Goal: Book appointment/travel/reservation

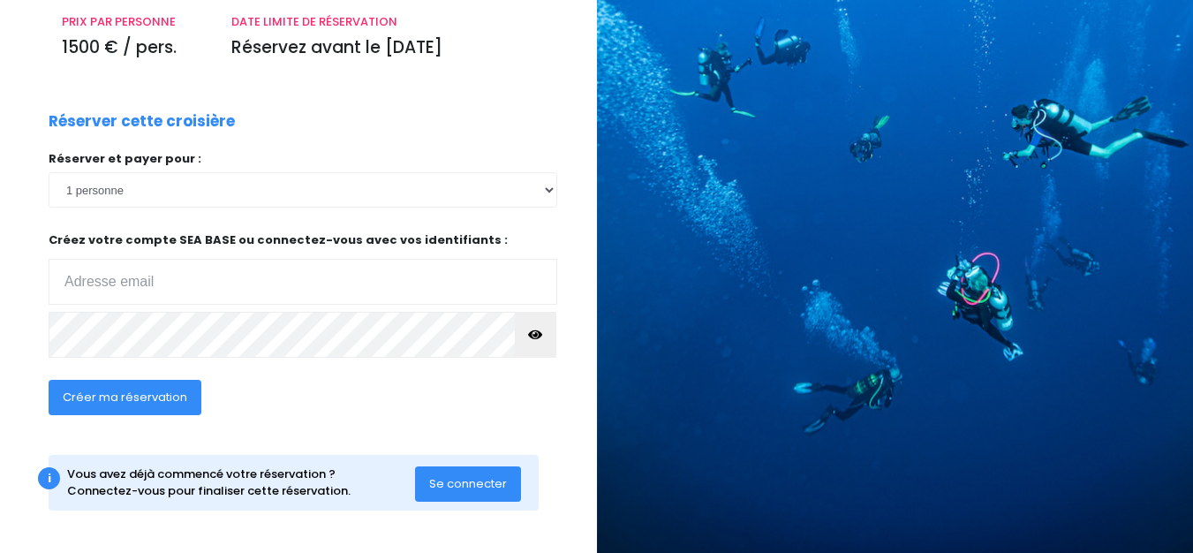
scroll to position [267, 0]
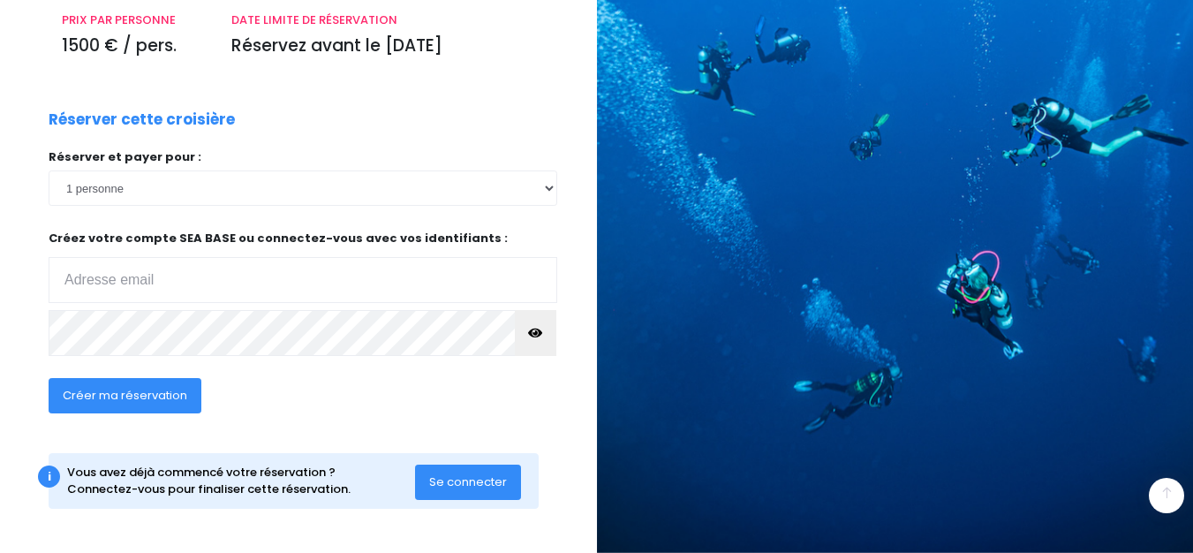
click at [230, 275] on input "email" at bounding box center [303, 280] width 509 height 46
click at [225, 285] on input "email" at bounding box center [303, 280] width 509 height 46
click at [180, 268] on input "d" at bounding box center [303, 280] width 509 height 46
drag, startPoint x: 174, startPoint y: 272, endPoint x: 149, endPoint y: 278, distance: 25.5
click at [149, 278] on input "d" at bounding box center [303, 280] width 509 height 46
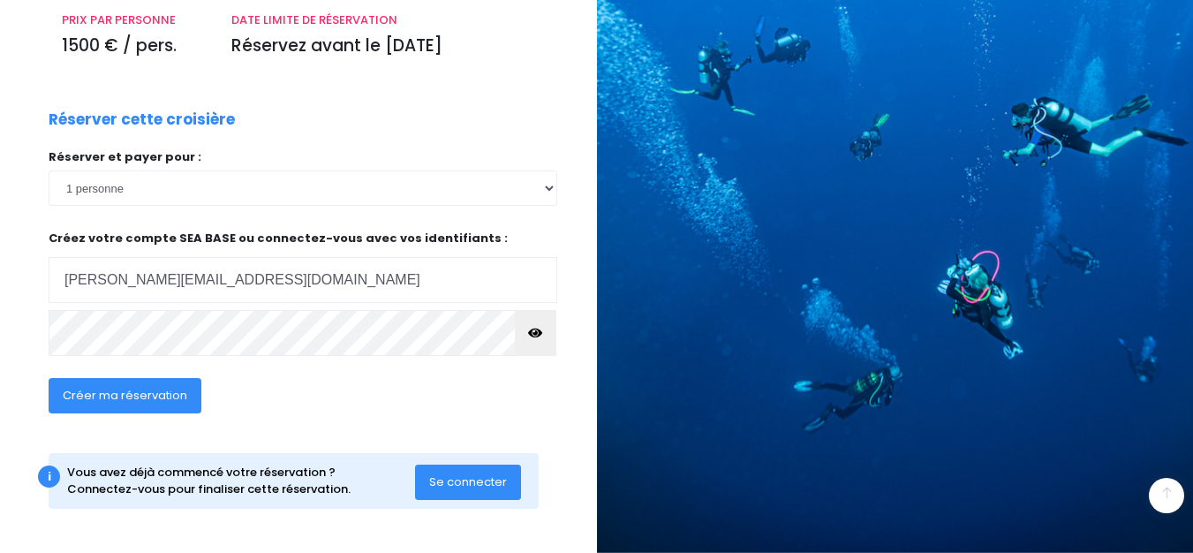
type input "damien.quetzal@gmail.com"
click at [532, 333] on icon "button" at bounding box center [535, 333] width 14 height 0
click at [143, 395] on span "Créer ma réservation" at bounding box center [125, 395] width 124 height 17
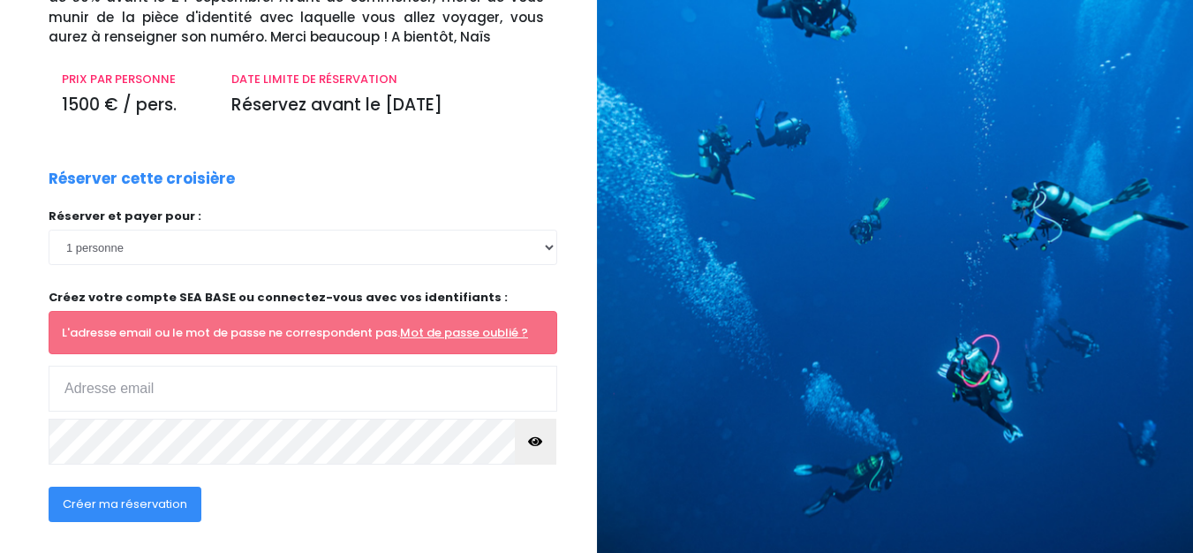
scroll to position [207, 0]
click at [125, 395] on input "email" at bounding box center [303, 388] width 509 height 46
type input "D"
type input "damien.quetzal@gmail.com"
click at [539, 441] on icon "button" at bounding box center [535, 441] width 14 height 0
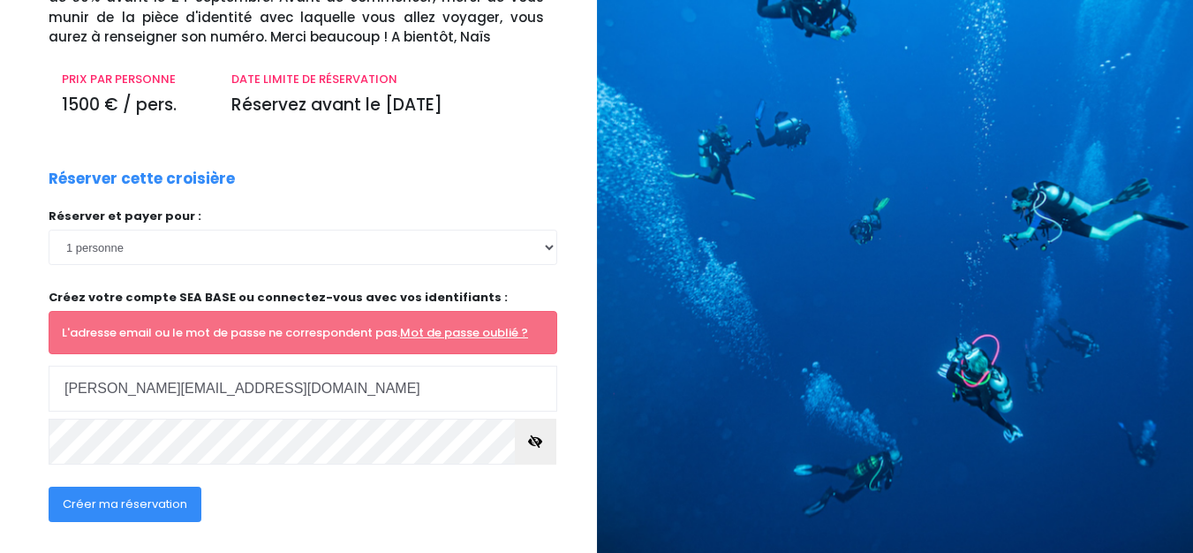
click at [112, 505] on span "Créer ma réservation" at bounding box center [125, 503] width 124 height 17
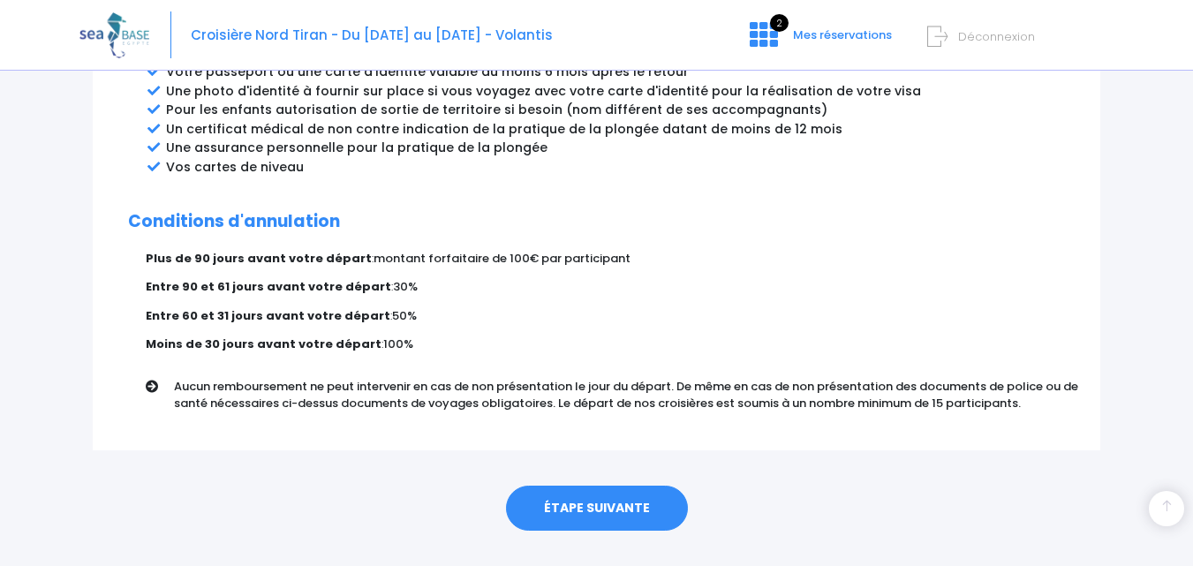
scroll to position [1049, 0]
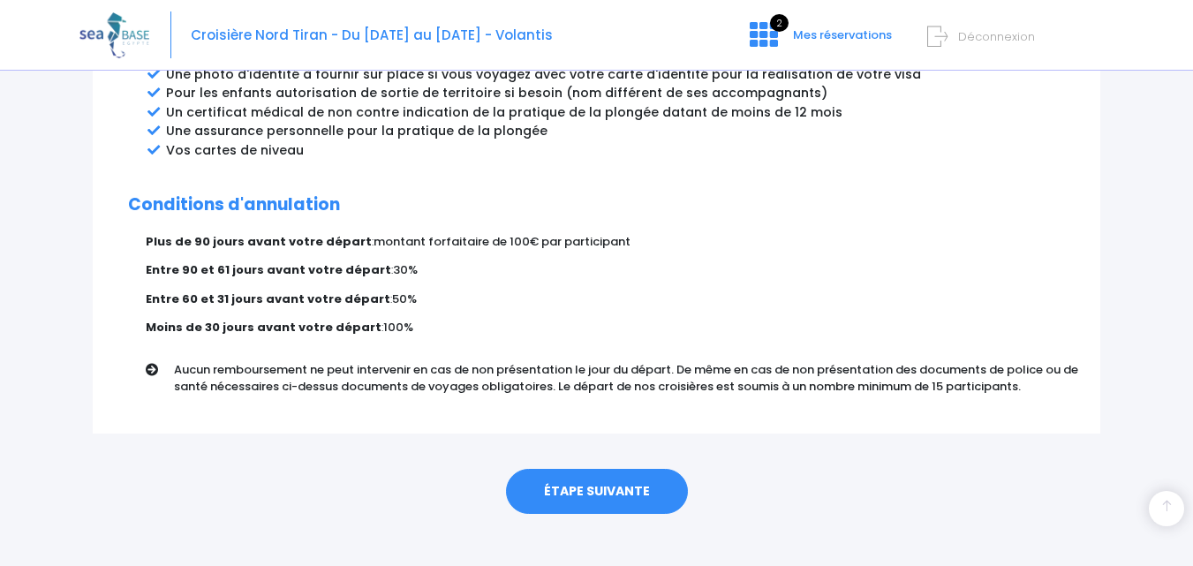
click at [608, 480] on link "ÉTAPE SUIVANTE" at bounding box center [597, 492] width 182 height 46
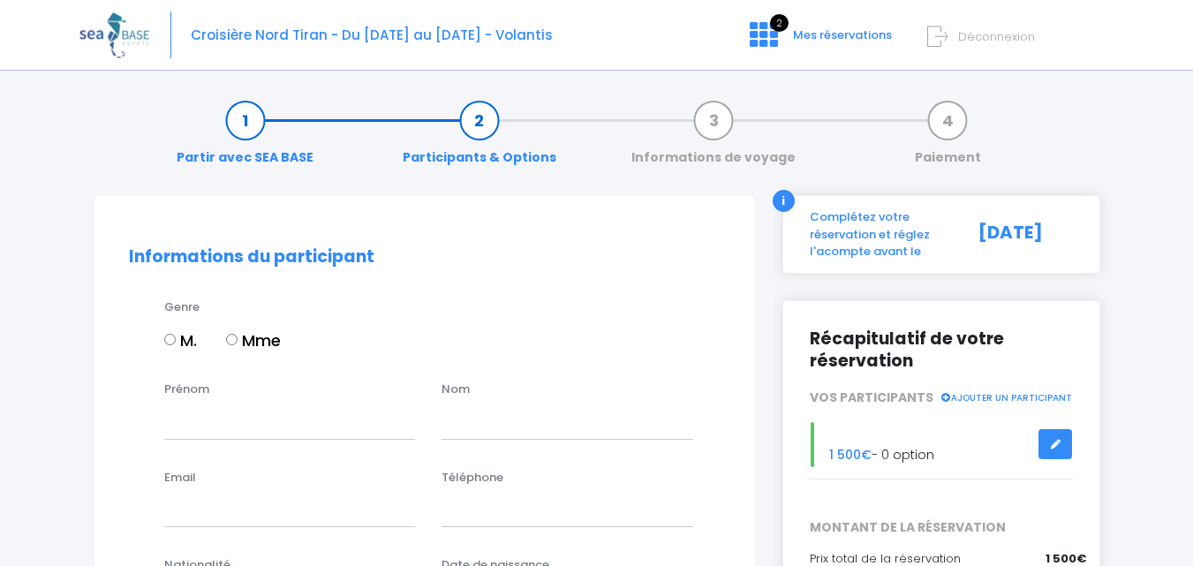
click at [170, 340] on input "M." at bounding box center [169, 339] width 11 height 11
radio input "true"
click at [832, 31] on span "Mes réservations" at bounding box center [842, 34] width 99 height 17
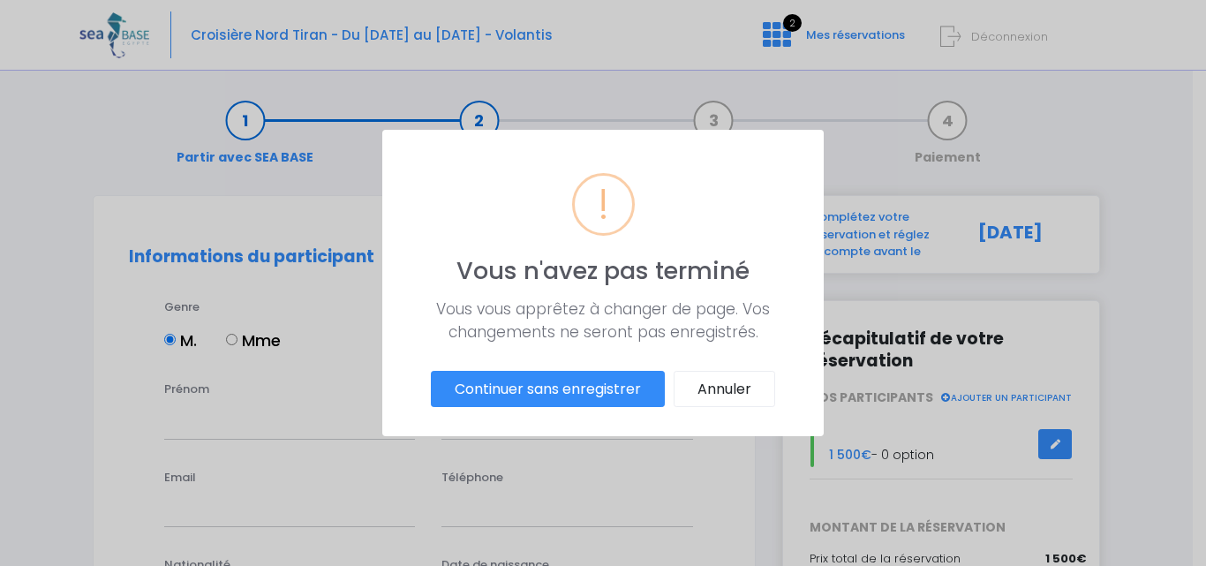
click at [373, 483] on div "? ! i Vous n'avez pas terminé × Vous vous apprêtez à changer de page. Vos chang…" at bounding box center [603, 283] width 1206 height 566
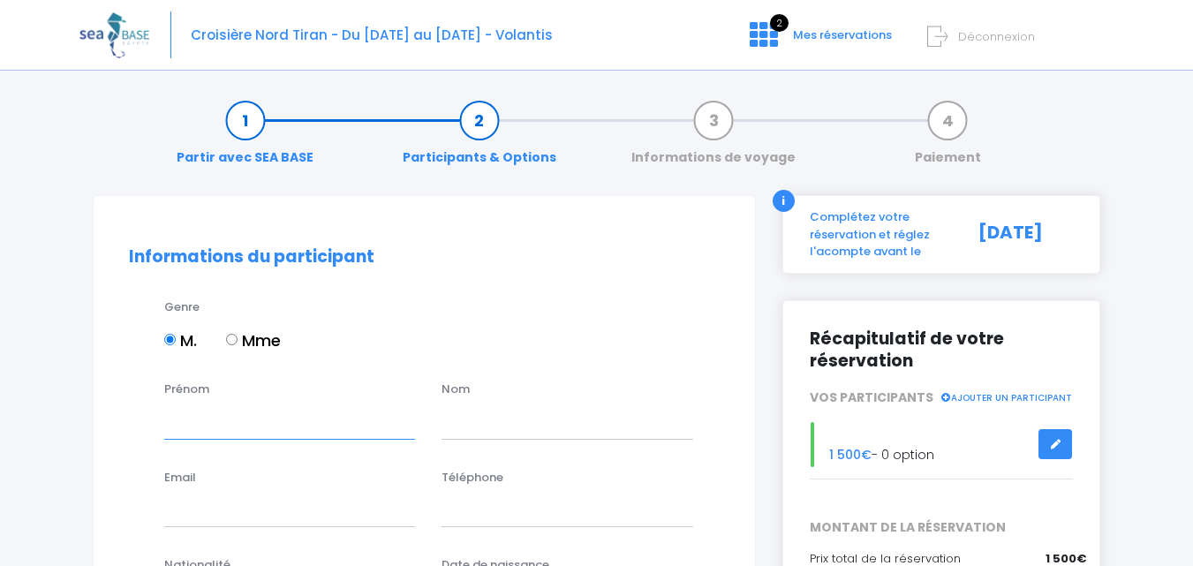
click at [305, 418] on input "Prénom" at bounding box center [289, 420] width 251 height 35
type input "Damien"
click at [512, 417] on input "text" at bounding box center [566, 420] width 251 height 35
type input "ROSE"
click at [268, 515] on input "Email" at bounding box center [289, 509] width 251 height 35
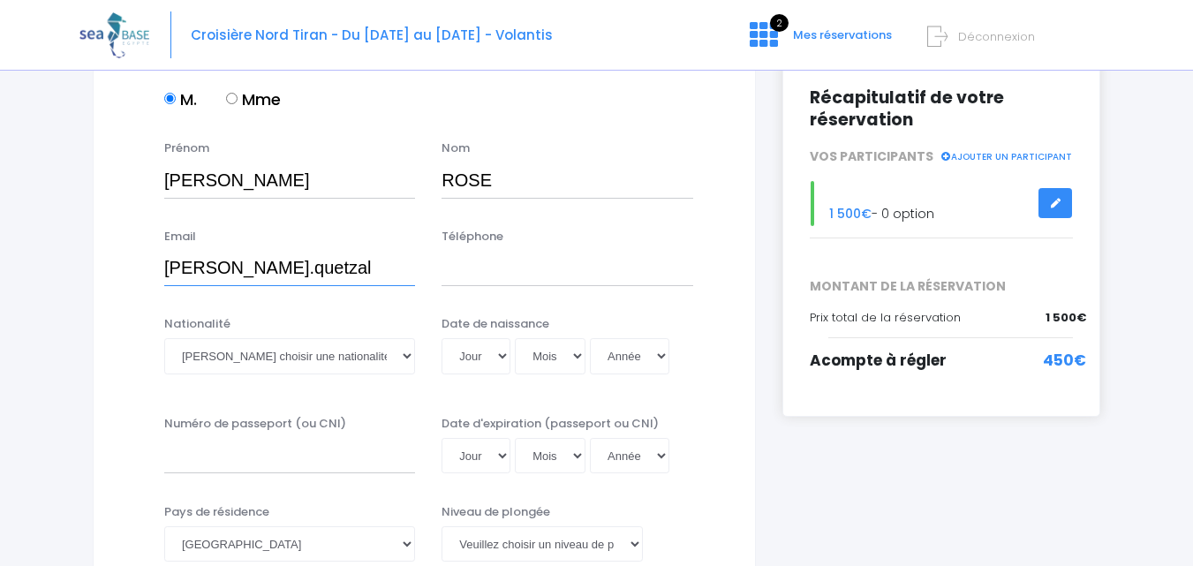
scroll to position [265, 0]
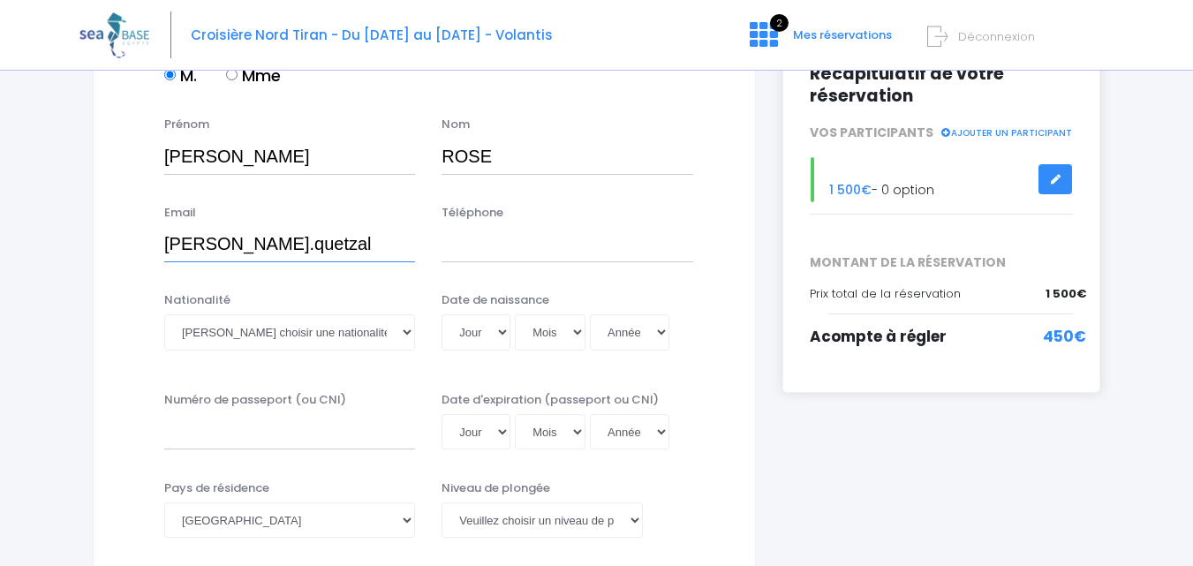
click at [323, 243] on input "damien.quetzal" at bounding box center [289, 244] width 251 height 35
type input "damien.quetzal@gmail.com"
click at [447, 245] on input "Téléphone" at bounding box center [566, 244] width 251 height 35
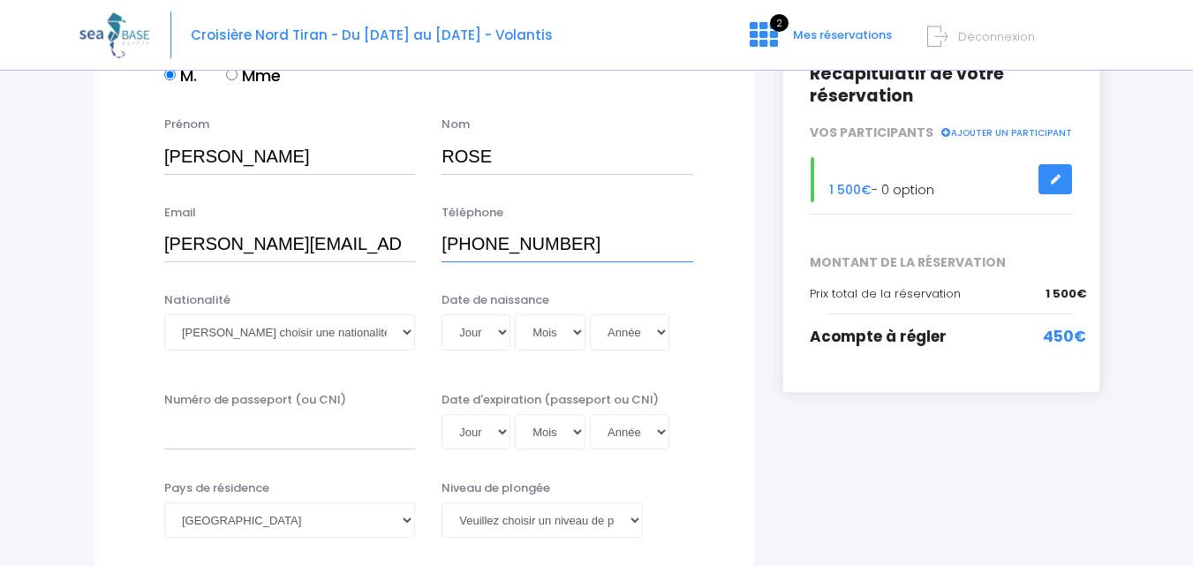
type input "+33766568261"
click at [406, 330] on select "Veuillez choisir une nationalité Afghane Albanaise Algerienne Allemande America…" at bounding box center [289, 331] width 251 height 35
select select "Française"
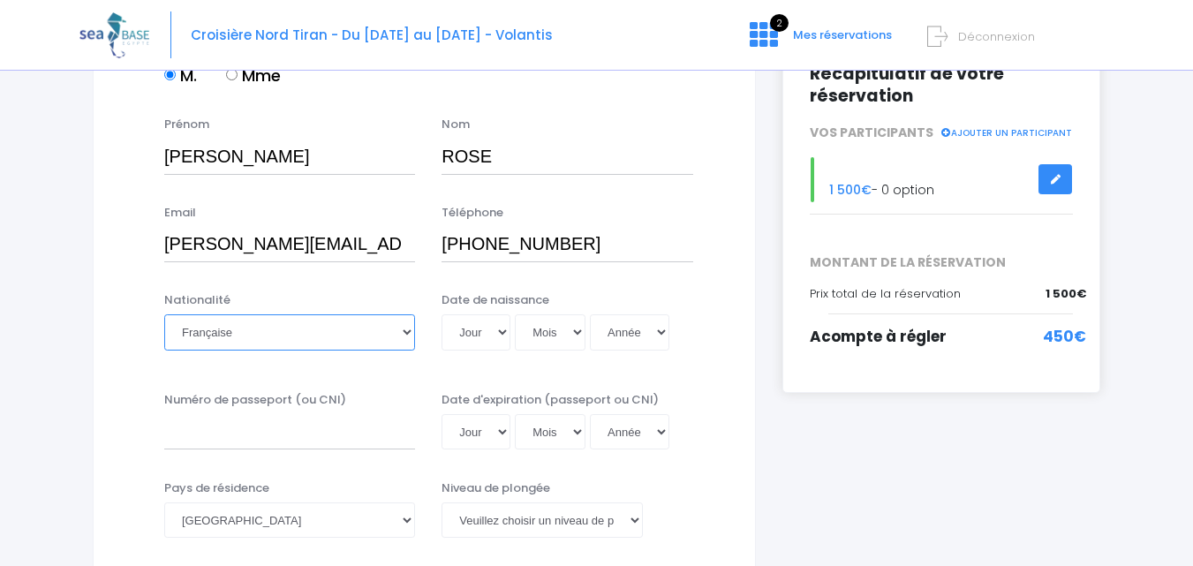
click at [164, 314] on select "Veuillez choisir une nationalité Afghane Albanaise Algerienne Allemande America…" at bounding box center [289, 331] width 251 height 35
click at [502, 330] on select "Jour 01 02 03 04 05 06 07 08 09 10 11 12 13 14 15 16 17 18 19 20 21 22 23 24 25…" at bounding box center [475, 331] width 69 height 35
select select "28"
click at [502, 329] on select "Jour 01 02 03 04 05 06 07 08 09 10 11 12 13 14 15 16 17 18 19 20 21 22 23 24 25…" at bounding box center [475, 331] width 69 height 35
click at [540, 337] on select "Mois 01 02 03 04 05 06 07 08 09 10 11 12" at bounding box center [550, 331] width 71 height 35
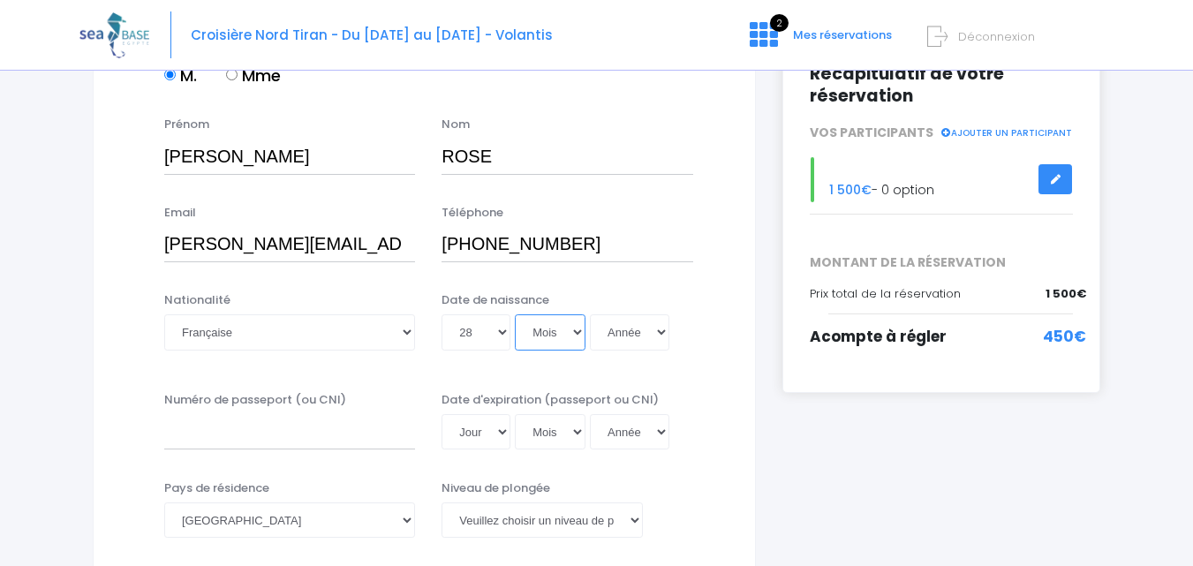
select select "08"
click at [615, 334] on select "Année 2045 2044 2043 2042 2041 2040 2039 2038 2037 2036 2035 2034 2033 2032 203…" at bounding box center [629, 331] width 79 height 35
select select "1965"
click at [590, 314] on select "Année 2045 2044 2043 2042 2041 2040 2039 2038 2037 2036 2035 2034 2033 2032 203…" at bounding box center [629, 331] width 79 height 35
type input "1965-08-28"
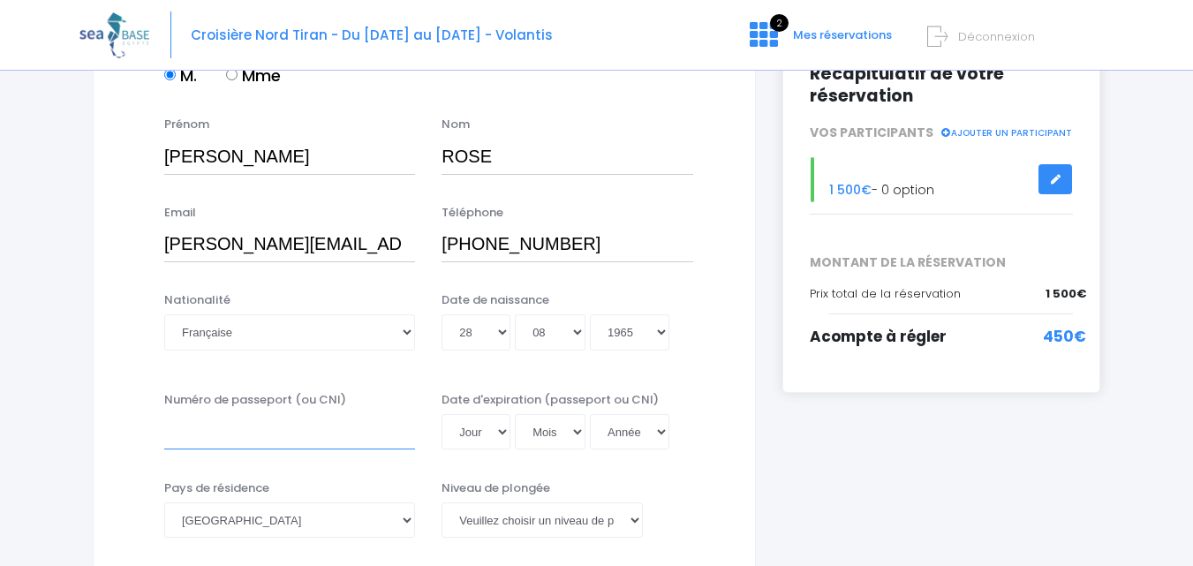
click at [205, 435] on input "Numéro de passeport (ou CNI)" at bounding box center [289, 431] width 251 height 35
type input "22AF51985"
click at [501, 429] on select "Jour 01 02 03 04 05 06 07 08 09 10 11 12 13 14 15 16 17 18 19 20 21 22 23 24 25…" at bounding box center [475, 431] width 69 height 35
select select "03"
click at [441, 414] on select "Jour 01 02 03 04 05 06 07 08 09 10 11 12 13 14 15 16 17 18 19 20 21 22 23 24 25…" at bounding box center [475, 431] width 69 height 35
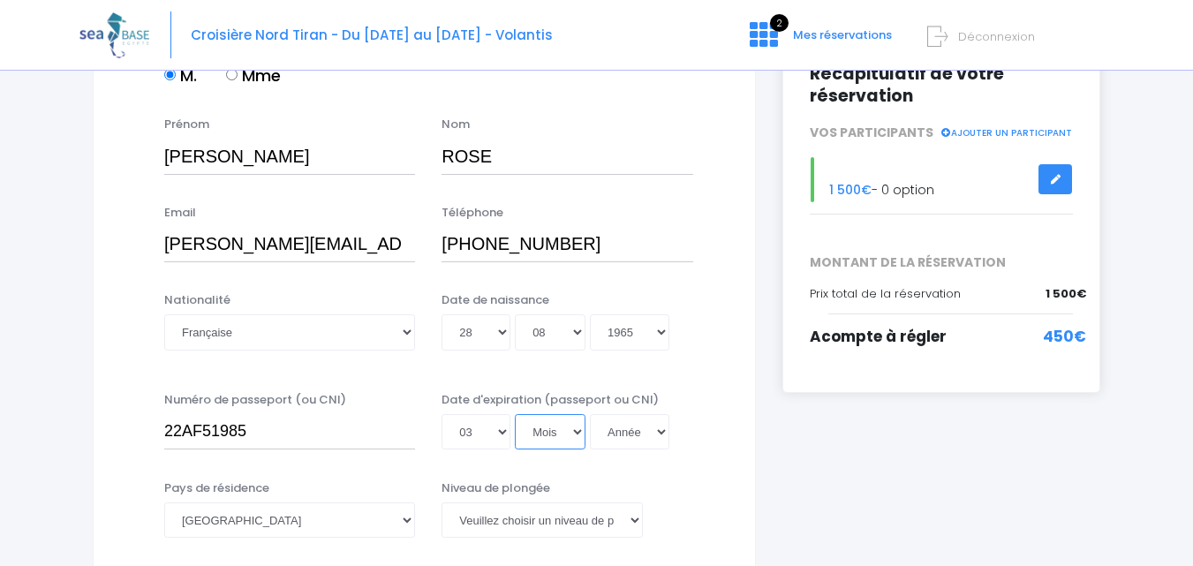
click at [574, 434] on select "Mois 01 02 03 04 05 06 07 08 09 10 11 12" at bounding box center [550, 431] width 71 height 35
select select "02"
click at [515, 414] on select "Mois 01 02 03 04 05 06 07 08 09 10 11 12" at bounding box center [550, 431] width 71 height 35
click at [619, 433] on select "Année 2045 2044 2043 2042 2041 2040 2039 2038 2037 2036 2035 2034 2033 2032 203…" at bounding box center [629, 431] width 79 height 35
select select "2032"
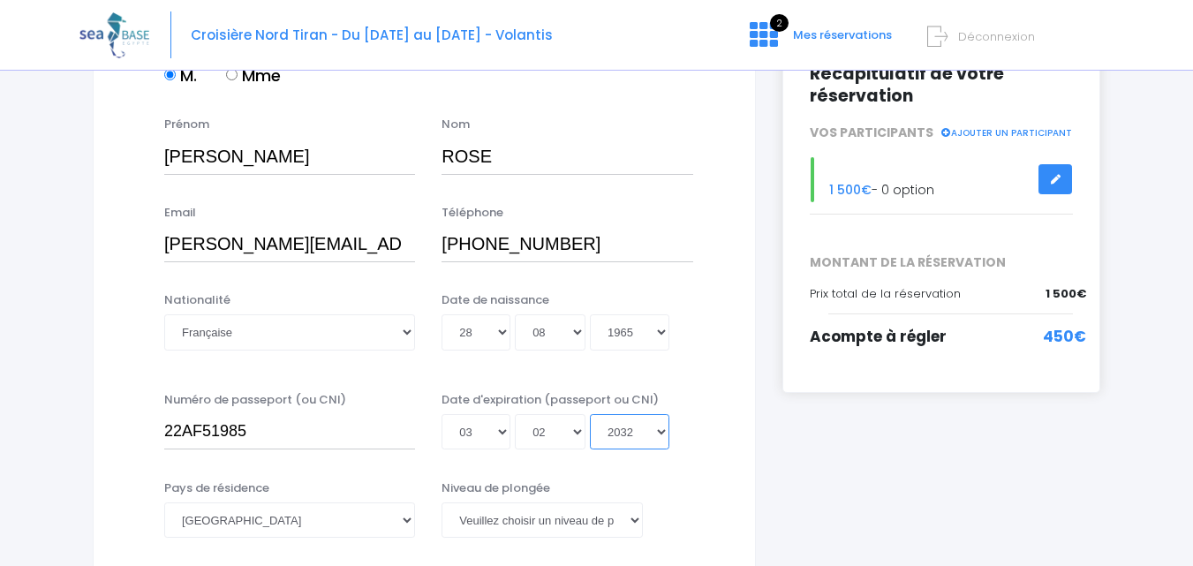
click at [590, 414] on select "Année 2045 2044 2043 2042 2041 2040 2039 2038 2037 2036 2035 2034 2033 2032 203…" at bounding box center [629, 431] width 79 height 35
type input "2032-02-03"
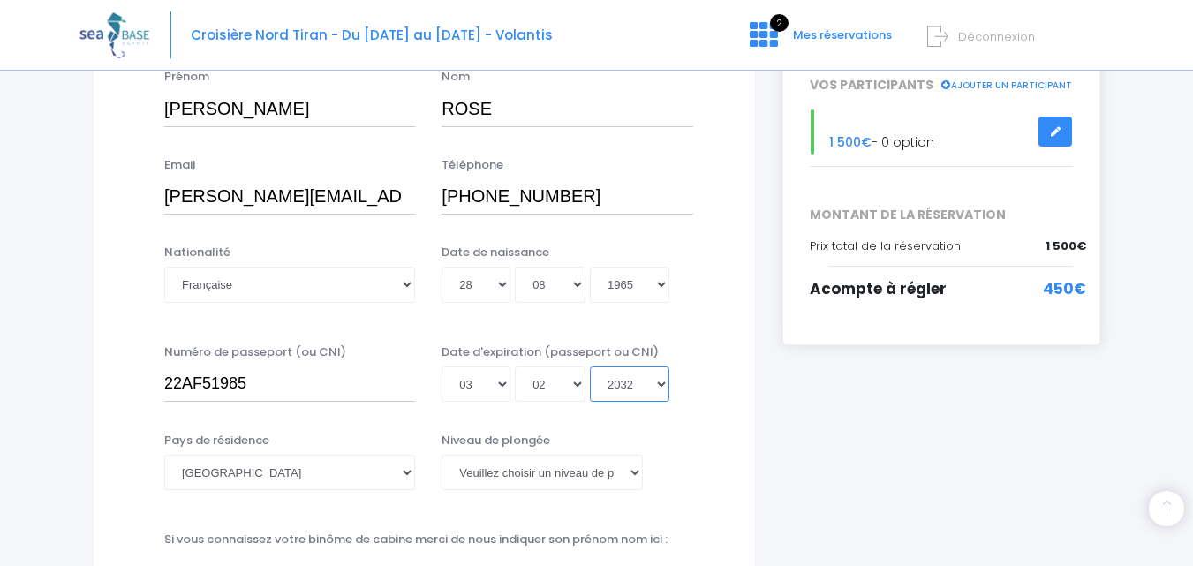
scroll to position [353, 0]
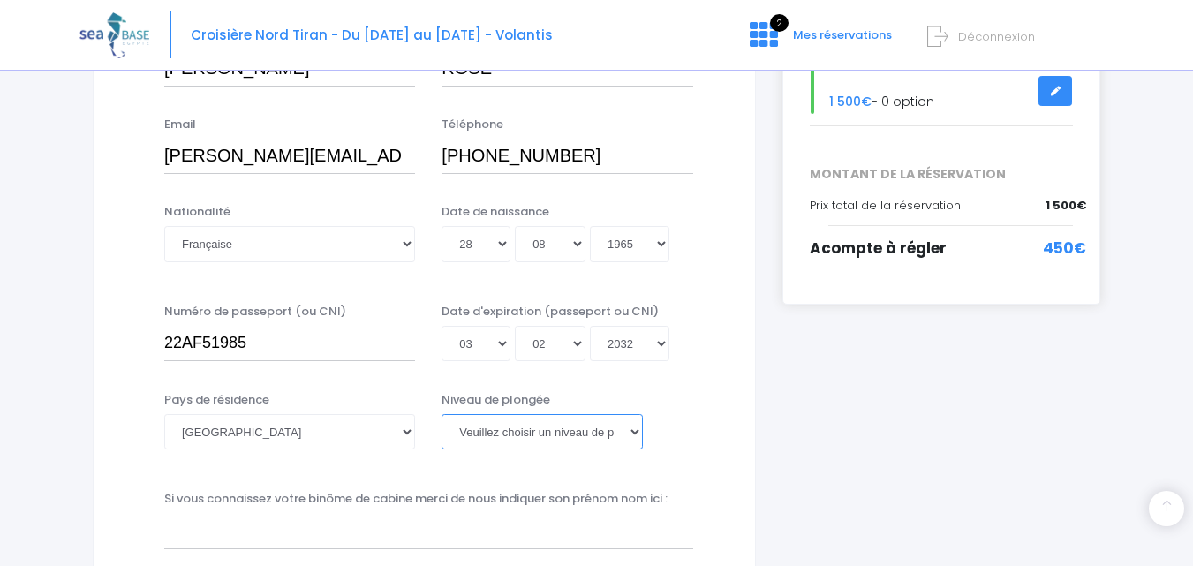
click at [635, 433] on select "Veuillez choisir un niveau de plongée Non plongeur Junior OW diver Adventure OW…" at bounding box center [541, 431] width 200 height 35
select select "N3"
click at [441, 414] on select "Veuillez choisir un niveau de plongée Non plongeur Junior OW diver Adventure OW…" at bounding box center [541, 431] width 200 height 35
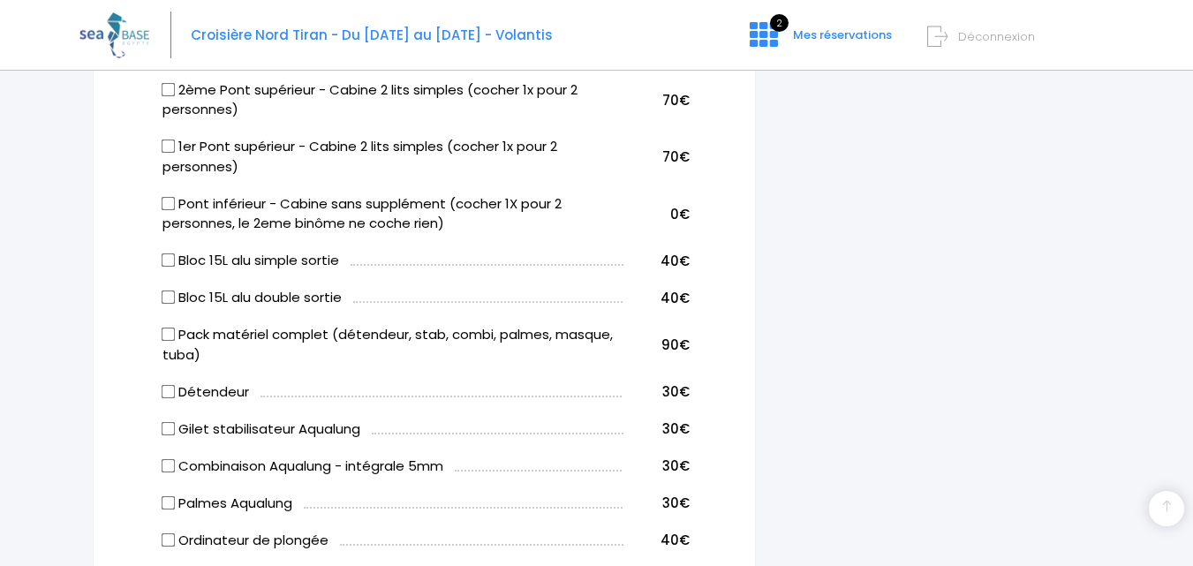
scroll to position [1059, 0]
click at [171, 207] on input "Pont inférieur - Cabine sans supplément (cocher 1X pour 2 personnes, le 2eme bi…" at bounding box center [169, 204] width 14 height 14
checkbox input "true"
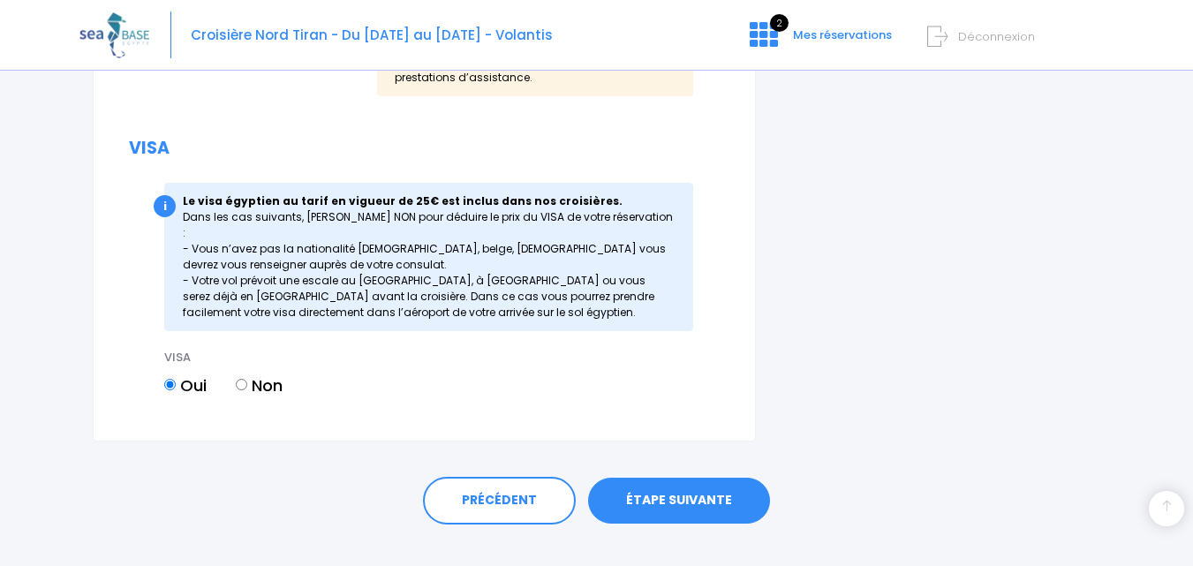
scroll to position [2249, 0]
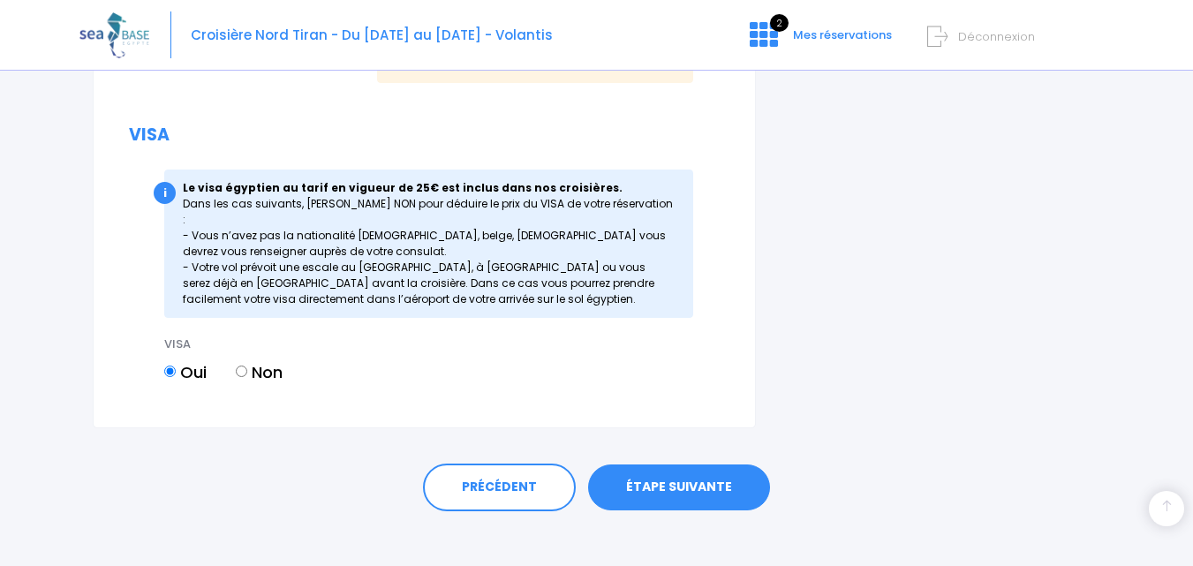
click at [667, 477] on link "ÉTAPE SUIVANTE" at bounding box center [679, 487] width 182 height 46
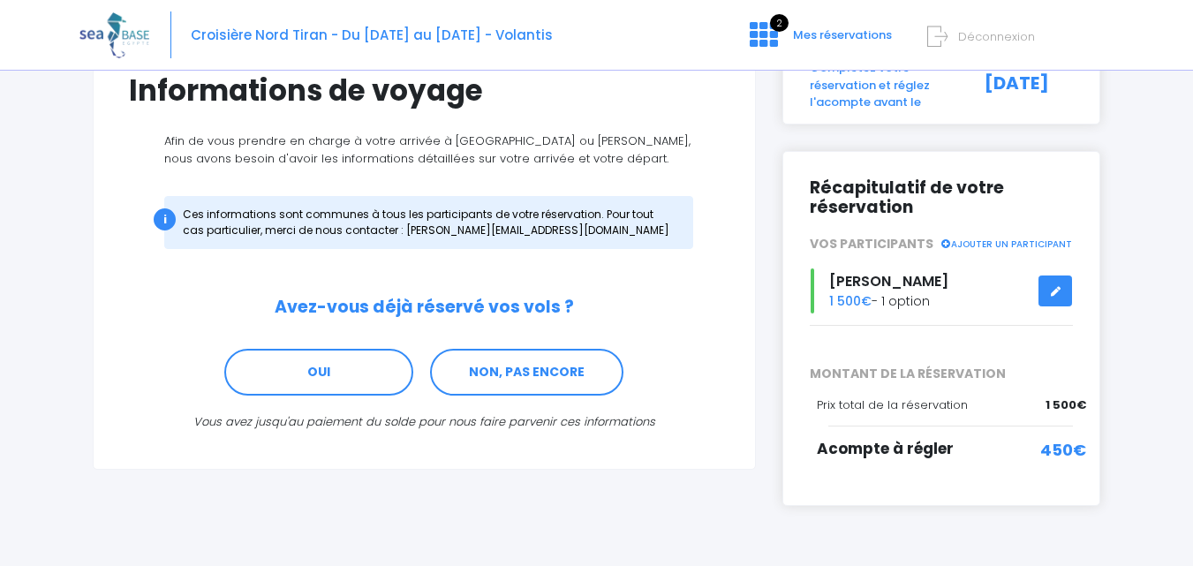
scroll to position [177, 0]
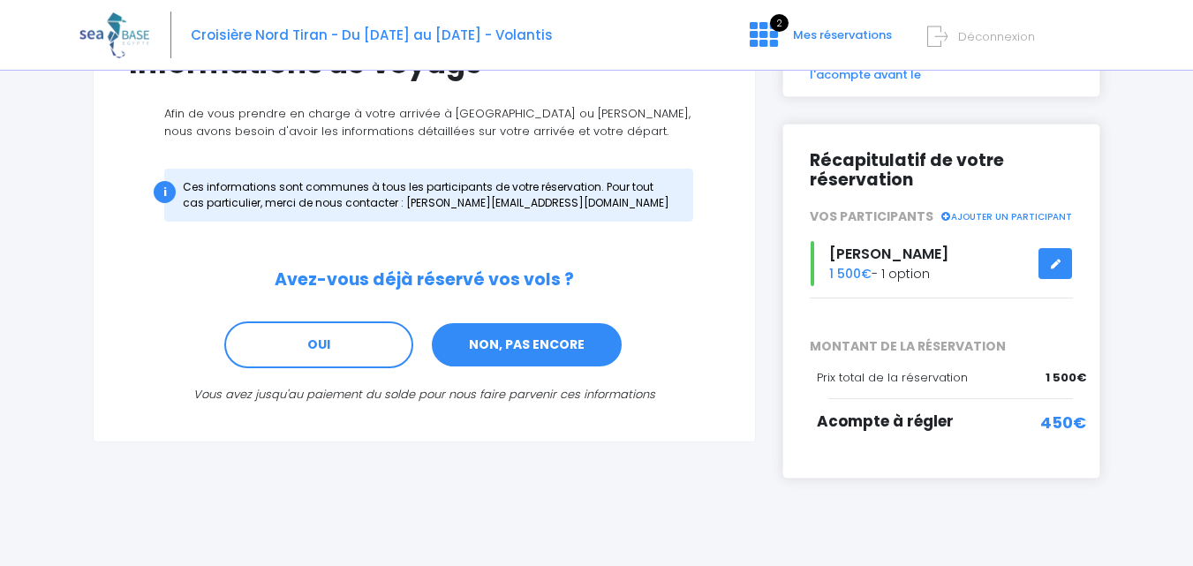
click at [525, 338] on link "NON, PAS ENCORE" at bounding box center [526, 345] width 193 height 48
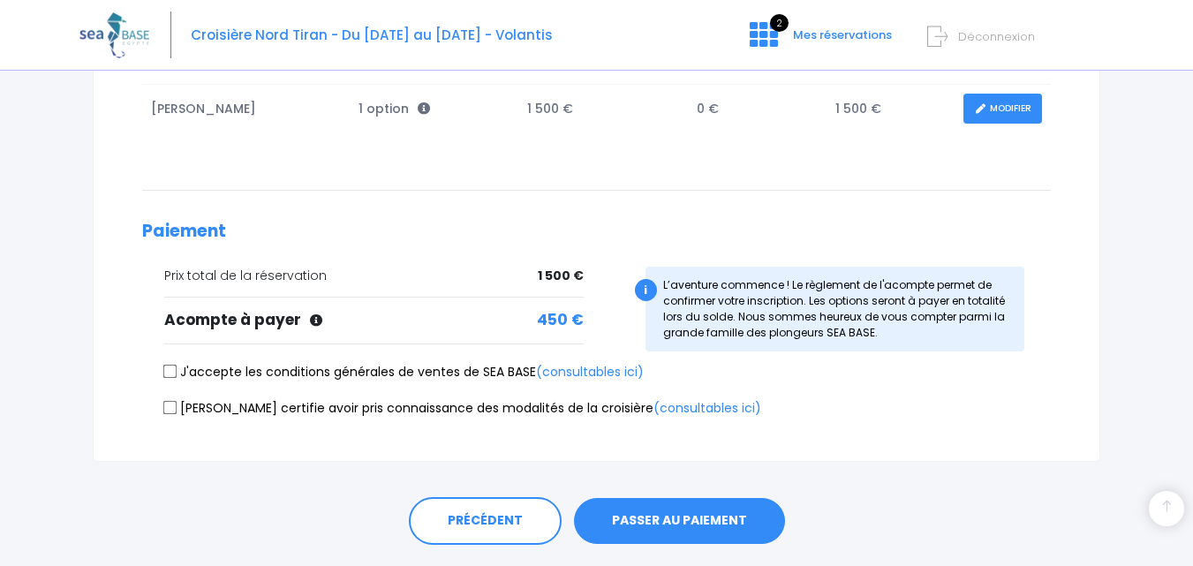
scroll to position [353, 0]
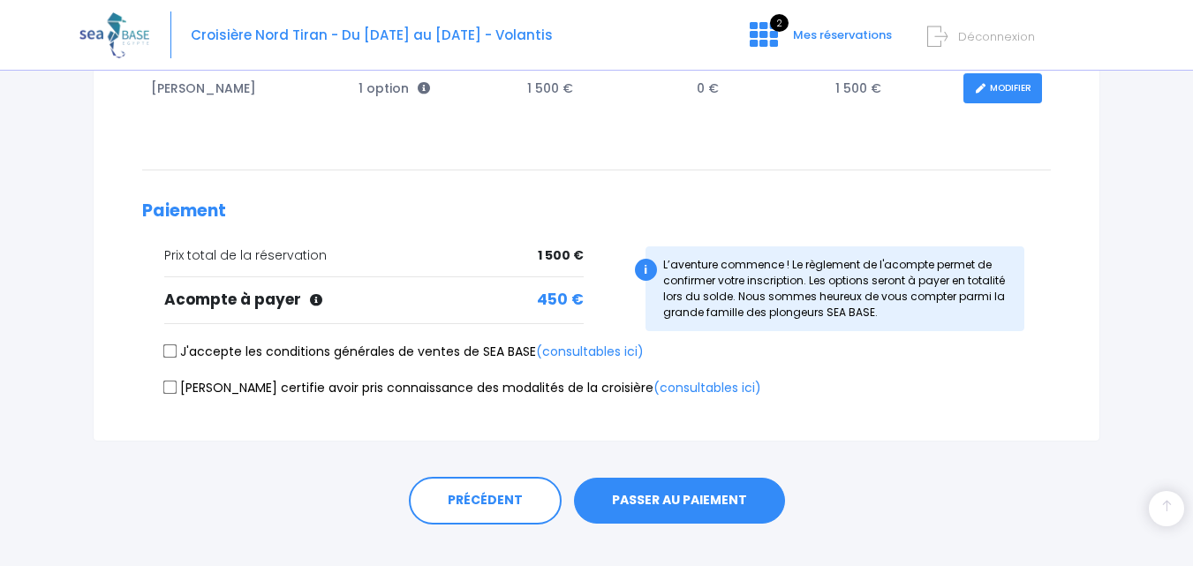
click at [173, 352] on input "J'accepte les conditions générales de ventes de SEA BASE (consultables ici)" at bounding box center [170, 351] width 14 height 14
checkbox input "true"
click at [171, 391] on input "[PERSON_NAME] certifie avoir pris connaissance des modalités de la croisière (c…" at bounding box center [170, 387] width 14 height 14
checkbox input "true"
click at [730, 501] on button "PASSER AU PAIEMENT" at bounding box center [679, 501] width 211 height 46
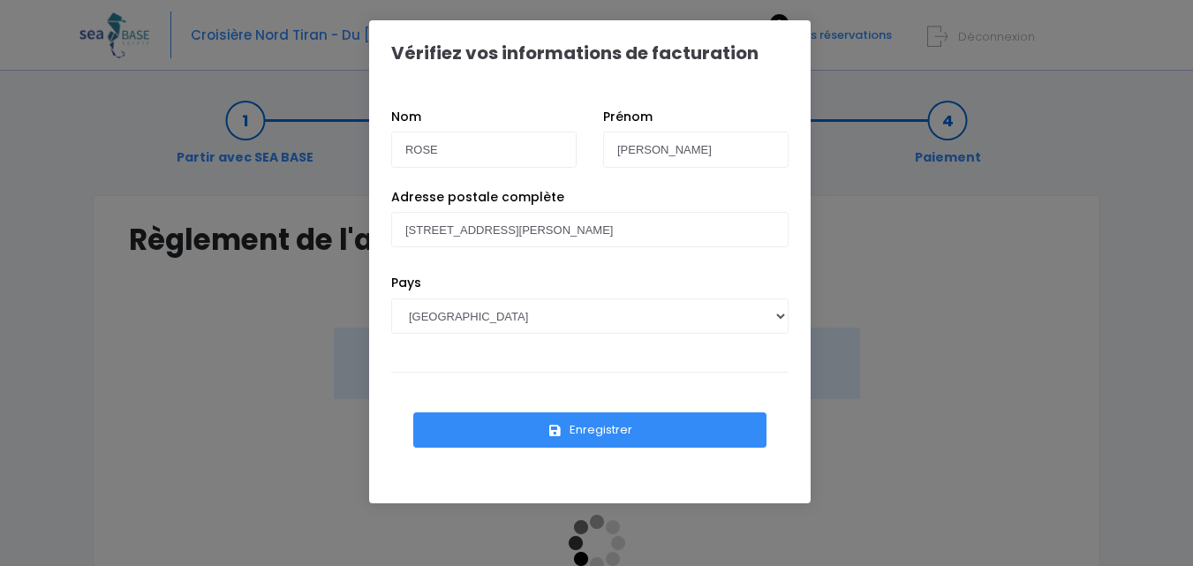
click at [602, 426] on button "Enregistrer" at bounding box center [589, 429] width 353 height 35
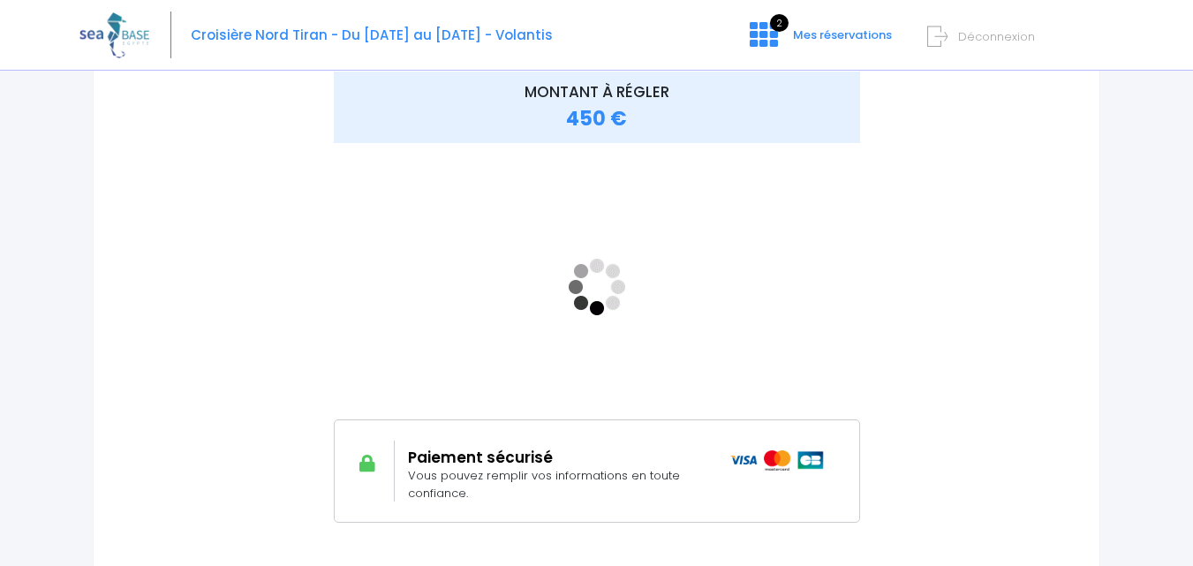
scroll to position [265, 0]
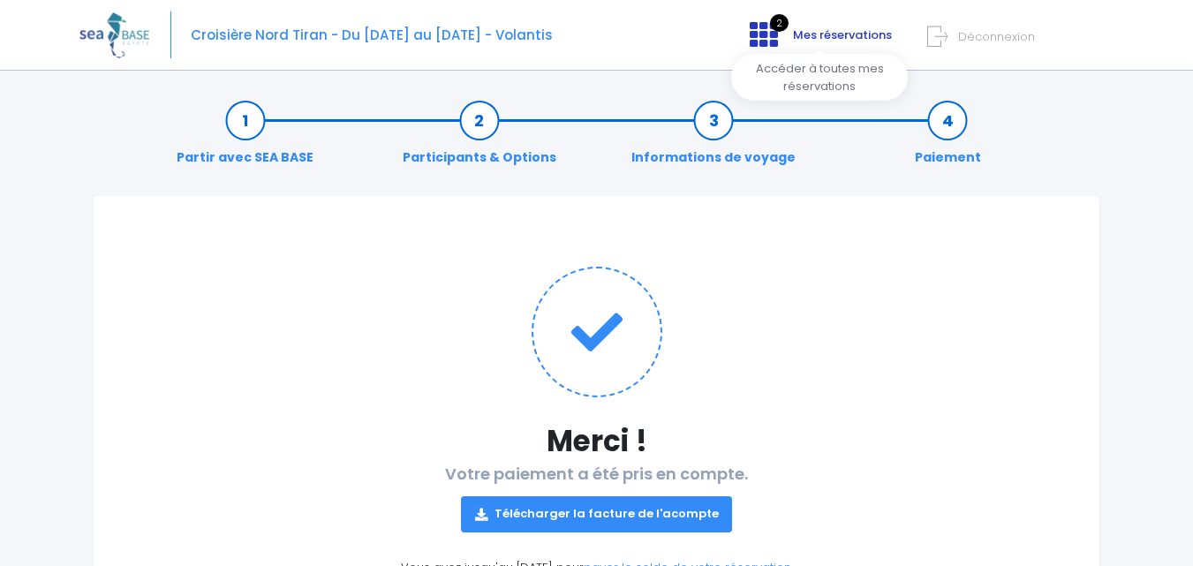
click at [846, 34] on span "Mes réservations" at bounding box center [842, 34] width 99 height 17
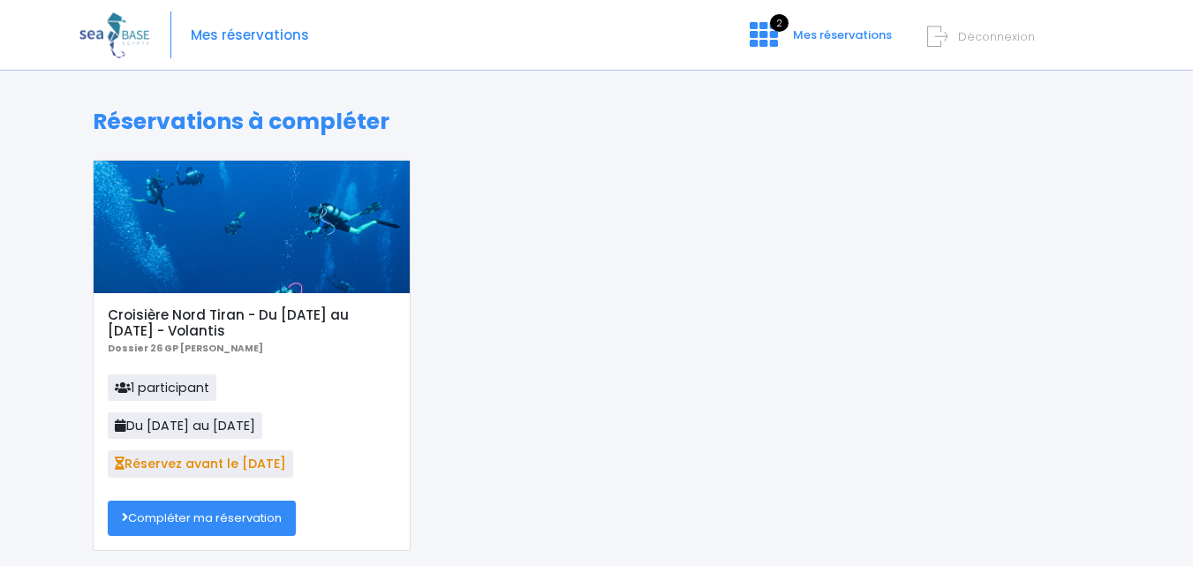
click at [968, 35] on span "Déconnexion" at bounding box center [996, 36] width 77 height 17
